Goal: Transaction & Acquisition: Purchase product/service

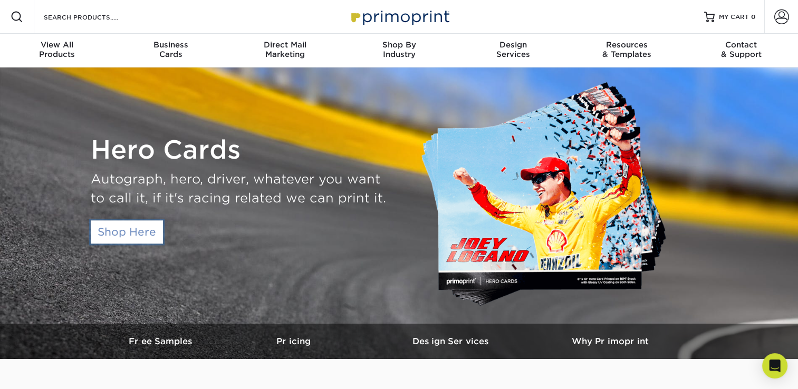
click at [152, 236] on link "Shop Here" at bounding box center [127, 231] width 72 height 23
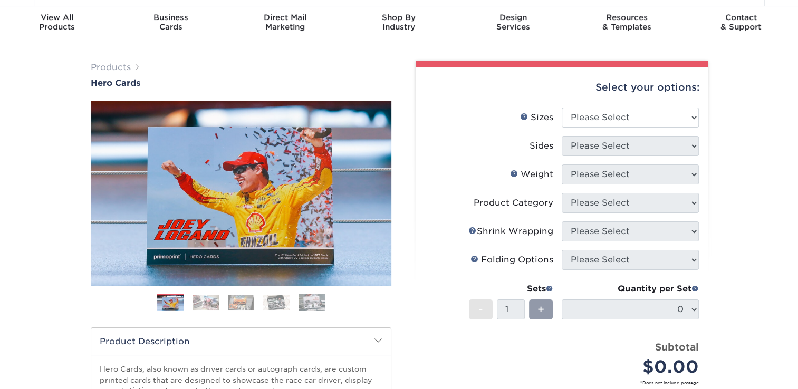
scroll to position [53, 0]
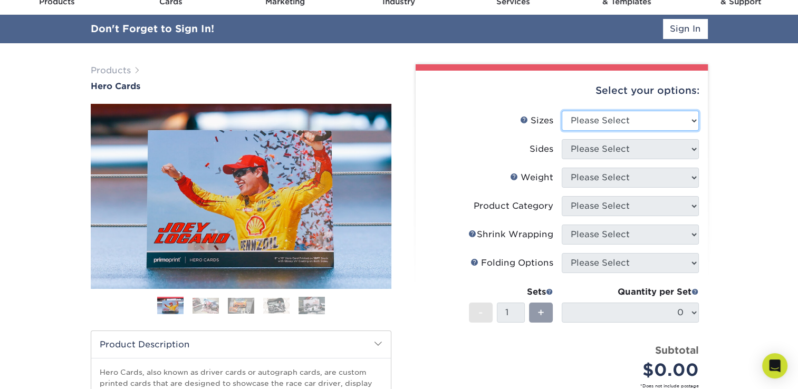
click at [637, 119] on select "Please Select 1.5" x 7" 4" x 6" 5" x 7" 6" x 8" 6" x 8.5" 6" x 9" 7" x 8.5" 7.5…" at bounding box center [630, 121] width 137 height 20
select select "4.00x6.00"
click at [562, 111] on select "Please Select 1.5" x 7" 4" x 6" 5" x 7" 6" x 8" 6" x 8.5" 6" x 9" 7" x 8.5" 7.5…" at bounding box center [630, 121] width 137 height 20
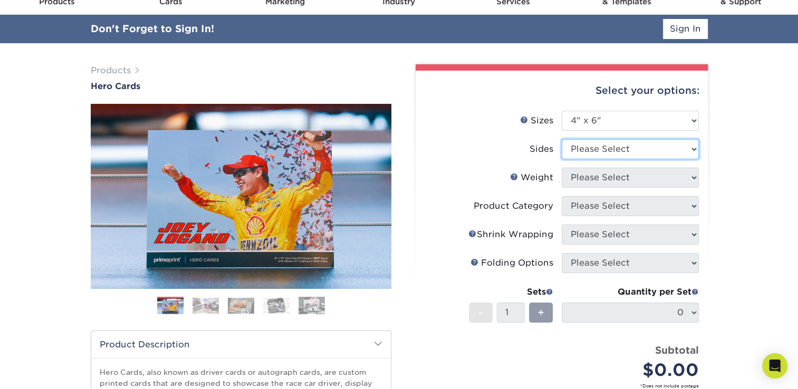
click at [620, 153] on select "Please Select Print Both Sides Print Front Only" at bounding box center [630, 149] width 137 height 20
select select "13abbda7-1d64-4f25-8bb2-c179b224825d"
click at [562, 139] on select "Please Select Print Both Sides Print Front Only" at bounding box center [630, 149] width 137 height 20
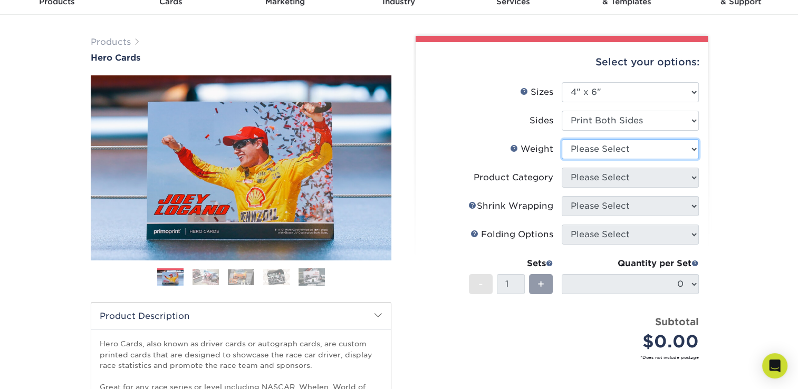
click at [616, 151] on select "Please Select 14PT 100LB 16PT" at bounding box center [630, 149] width 137 height 20
select select "14PT"
click at [562, 139] on select "Please Select 14PT 100LB 16PT" at bounding box center [630, 149] width 137 height 20
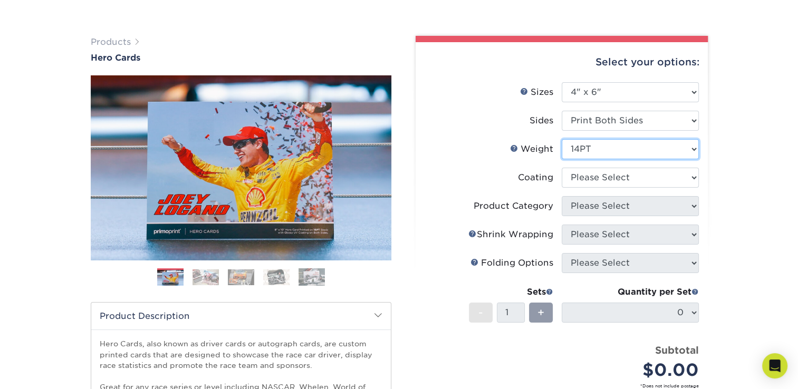
scroll to position [105, 0]
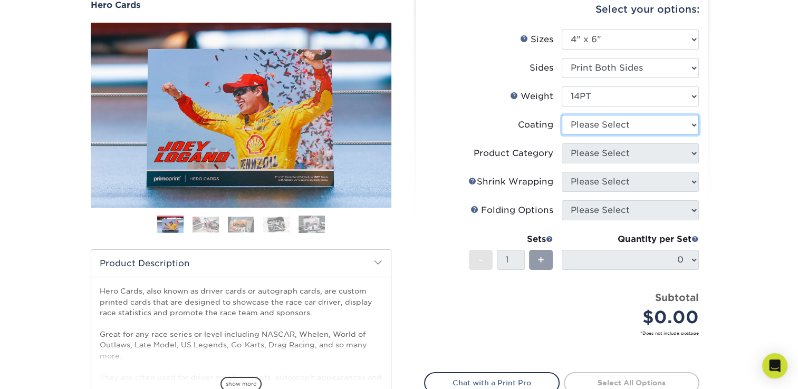
click at [620, 129] on select at bounding box center [630, 125] width 137 height 20
select select "ae367451-b2b8-45df-a344-0f05b6a12993"
click at [562, 115] on select at bounding box center [630, 125] width 137 height 20
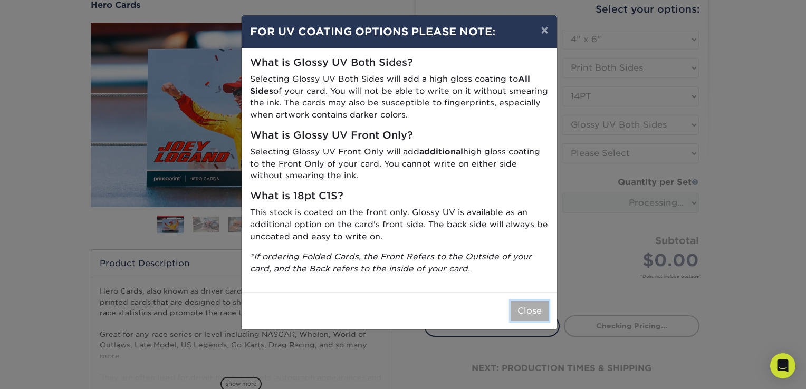
click at [520, 310] on button "Close" at bounding box center [529, 311] width 38 height 20
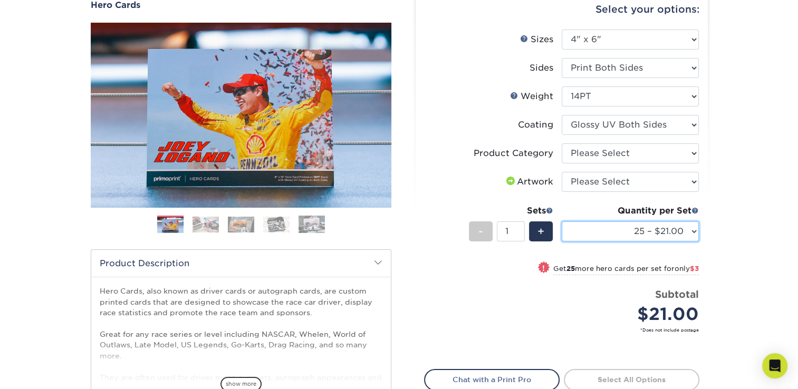
click at [689, 231] on select "25 – $21.00 50 – $24.00 75 – $30.00 100 – $39.00 250 – $62.00 500 – $85.00 1000…" at bounding box center [630, 231] width 137 height 20
select select "1000 – $99.00"
click at [562, 221] on select "25 – $21.00 50 – $24.00 75 – $30.00 100 – $39.00 250 – $62.00 500 – $85.00 1000…" at bounding box center [630, 231] width 137 height 20
click at [759, 208] on div "Products Hero Cards Previous Next ," at bounding box center [399, 243] width 798 height 563
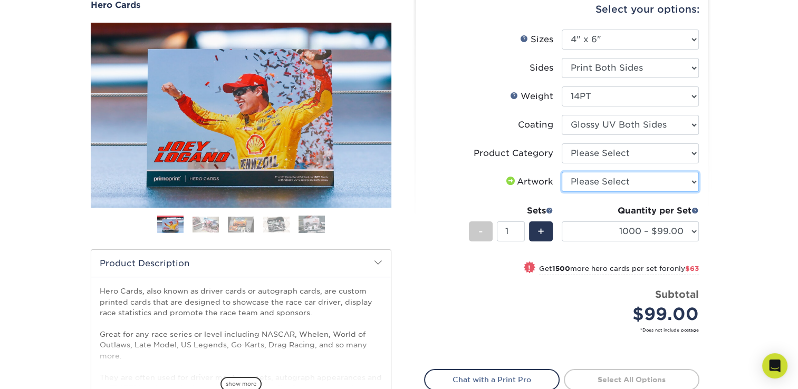
click at [686, 185] on select "Please Select I will upload files I need a design - $150" at bounding box center [630, 182] width 137 height 20
select select "design"
click at [562, 172] on select "Please Select I will upload files I need a design - $150" at bounding box center [630, 182] width 137 height 20
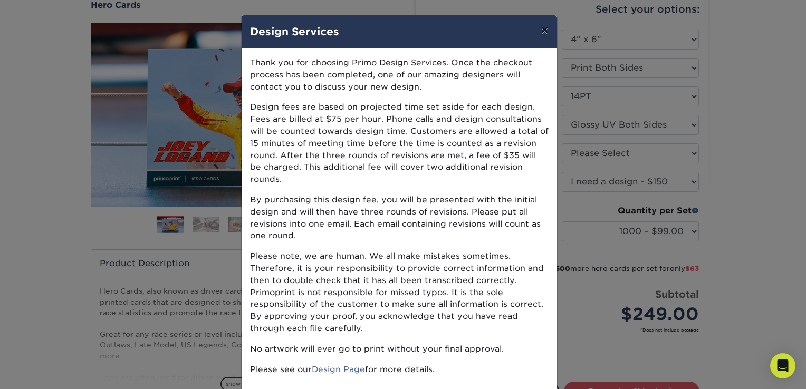
click at [537, 28] on button "×" at bounding box center [544, 30] width 24 height 30
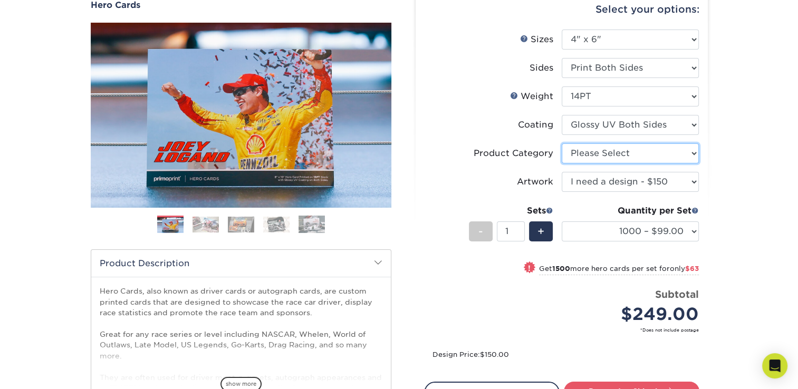
click at [683, 150] on select "Please Select Postcards" at bounding box center [630, 153] width 137 height 20
select select "9b7272e0-d6c8-4c3c-8e97-d3a1bcdab858"
click at [562, 143] on select "Please Select Postcards" at bounding box center [630, 153] width 137 height 20
click at [731, 191] on div "Products Hero Cards Previous Next ," at bounding box center [399, 243] width 798 height 563
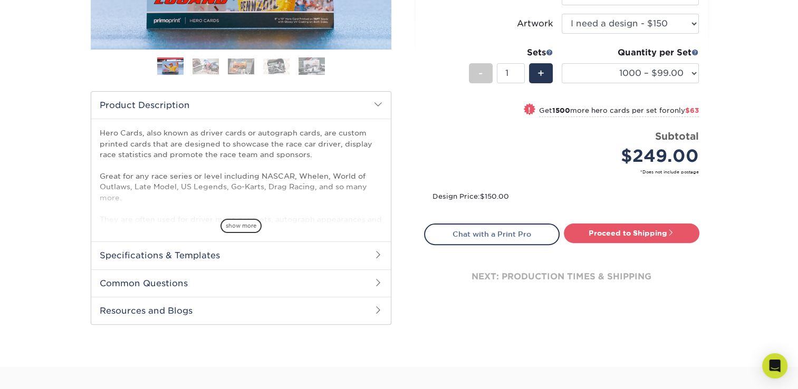
scroll to position [53, 0]
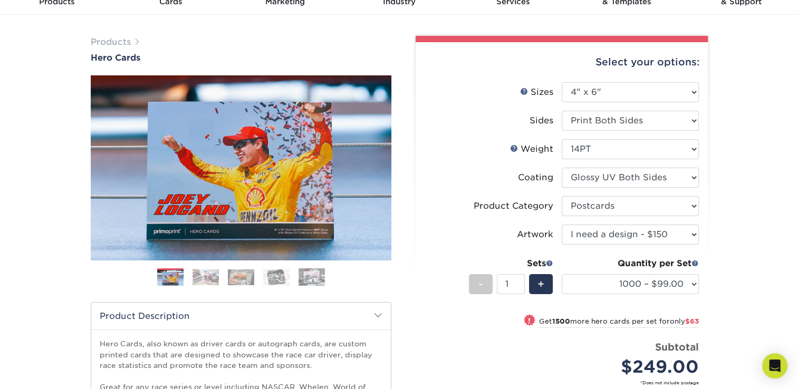
click at [208, 276] on img at bounding box center [205, 277] width 26 height 16
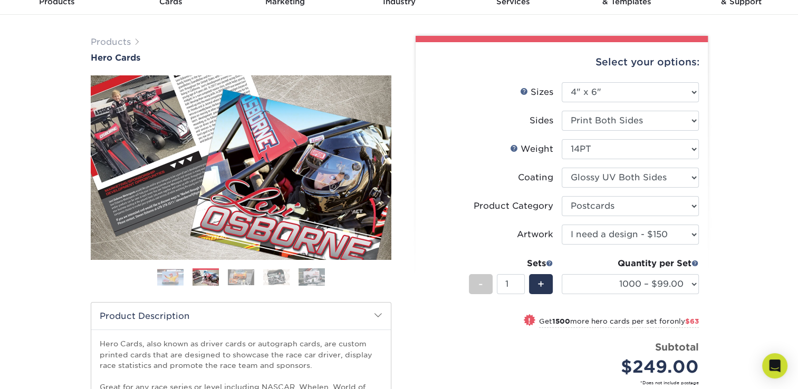
click at [231, 275] on img at bounding box center [241, 277] width 26 height 16
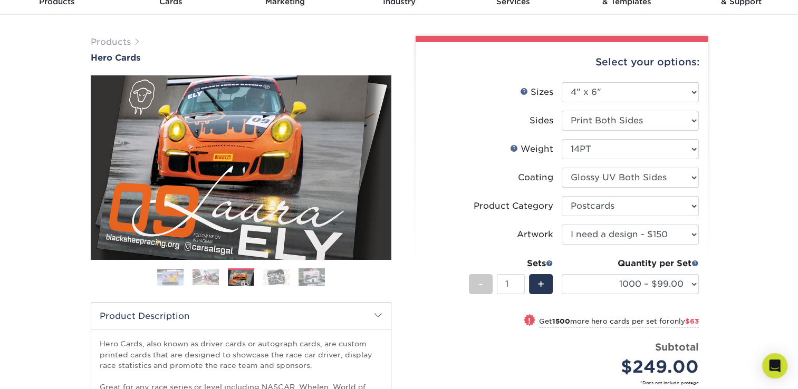
click at [266, 277] on img at bounding box center [276, 277] width 26 height 16
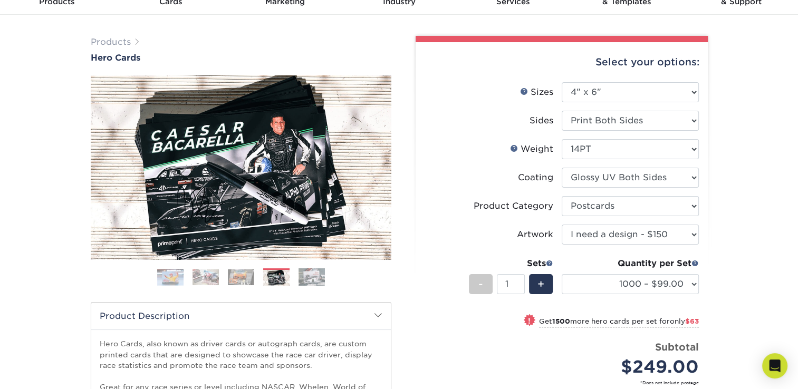
click at [316, 281] on img at bounding box center [311, 277] width 26 height 18
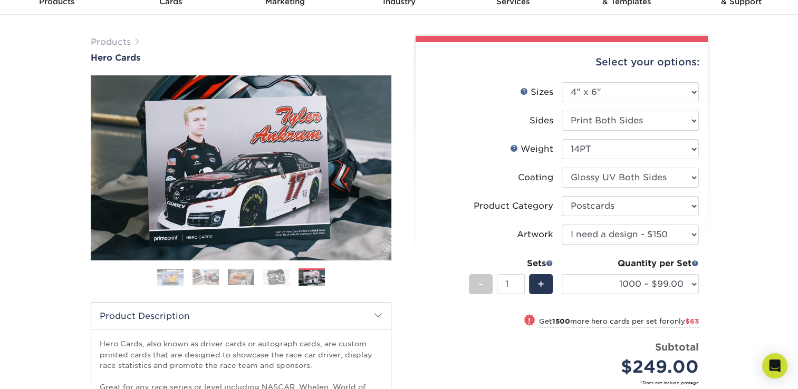
scroll to position [0, 0]
